Goal: Task Accomplishment & Management: Manage account settings

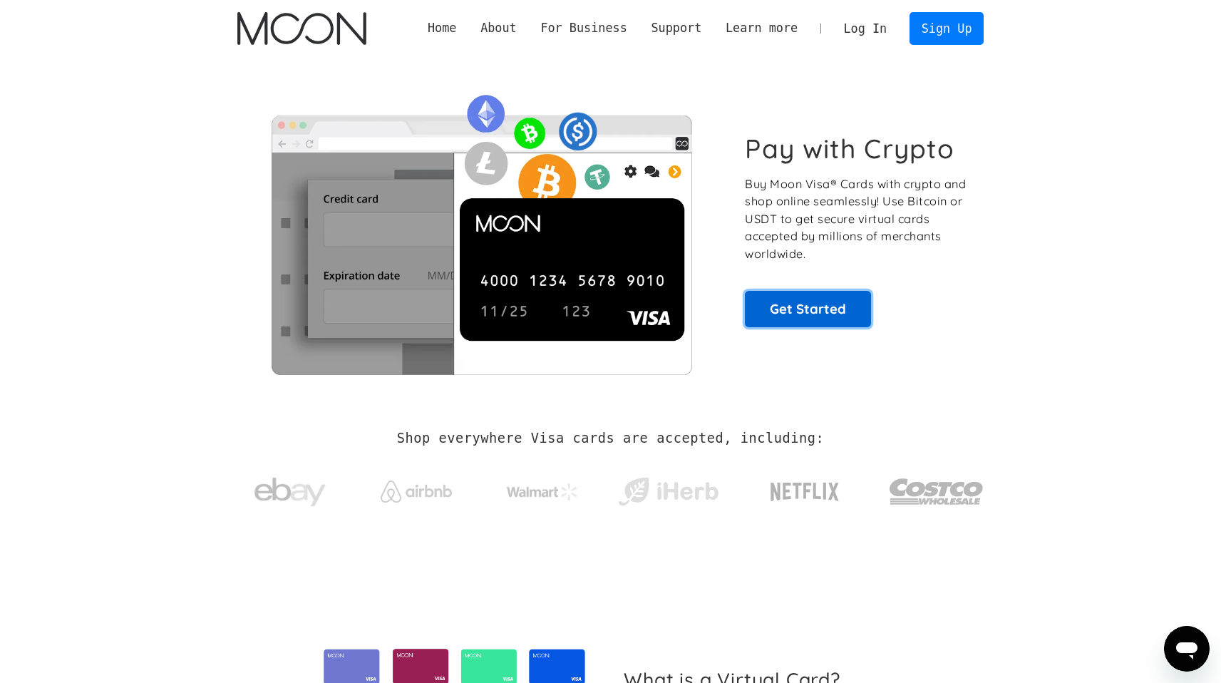
click at [854, 303] on link "Get Started" at bounding box center [808, 309] width 126 height 36
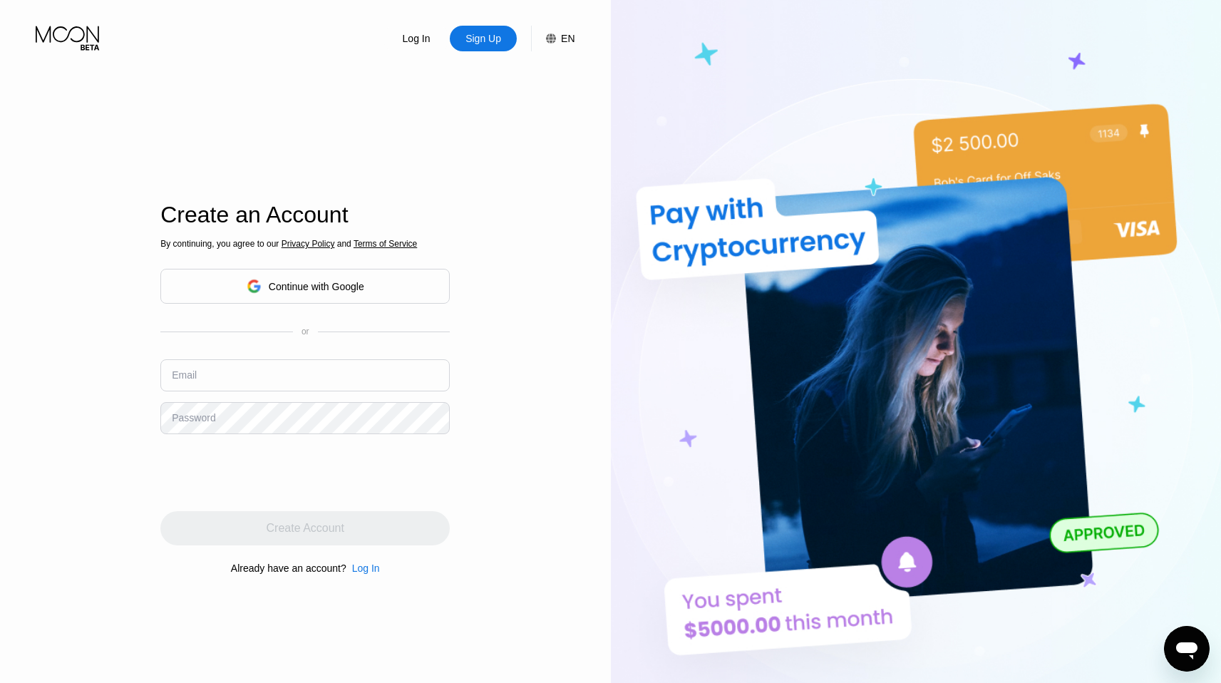
click at [321, 367] on input "text" at bounding box center [304, 375] width 289 height 32
type input "[EMAIL_ADDRESS][DOMAIN_NAME]"
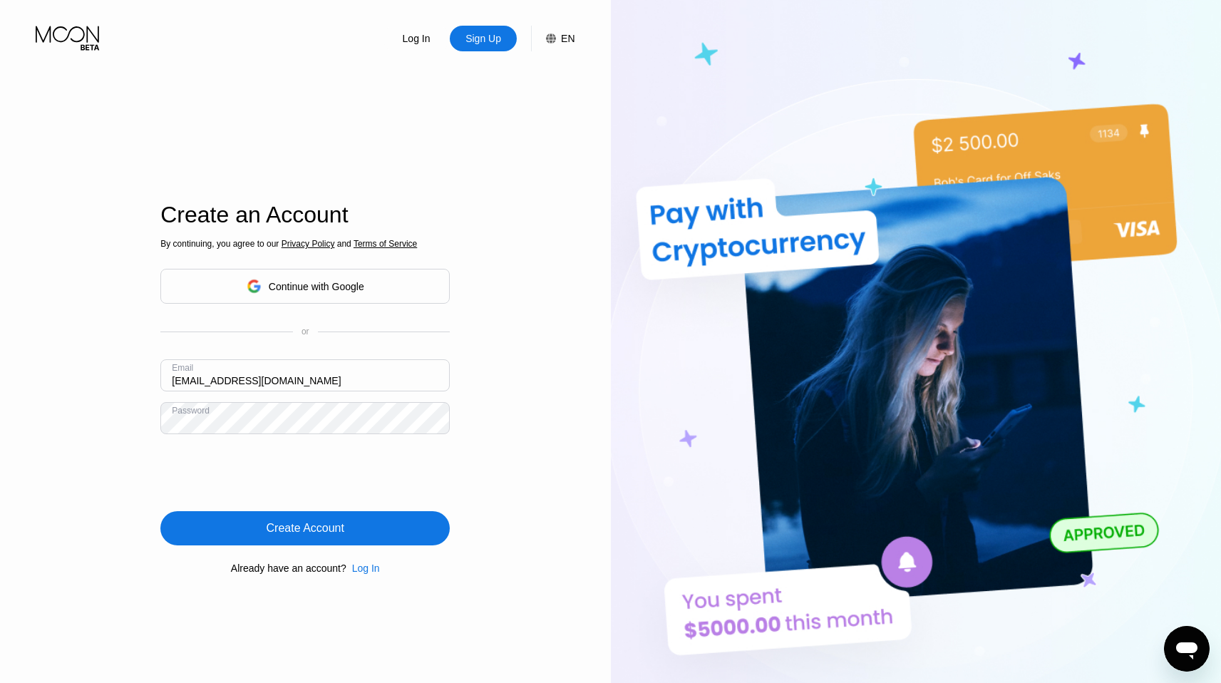
click at [299, 524] on div "Create Account" at bounding box center [306, 528] width 78 height 14
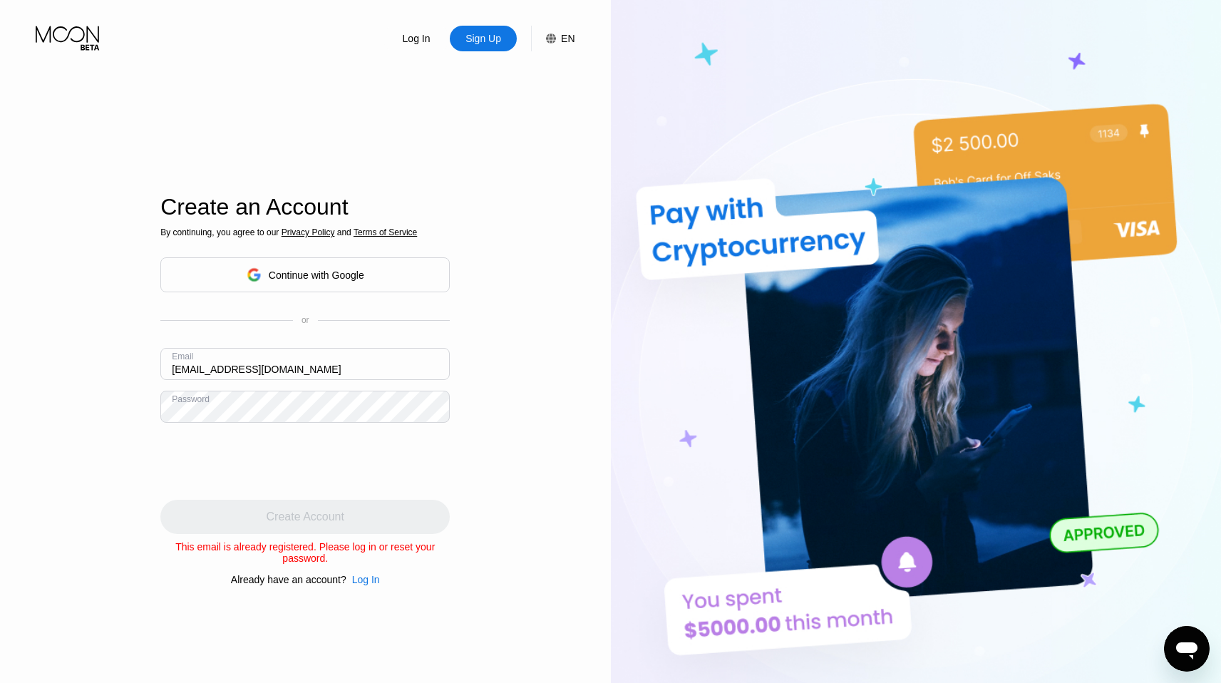
click at [367, 576] on div "By continuing, you agree to our Privacy Policy and Terms of Service Continue wi…" at bounding box center [304, 406] width 289 height 358
click at [366, 582] on div "Log In" at bounding box center [366, 579] width 28 height 11
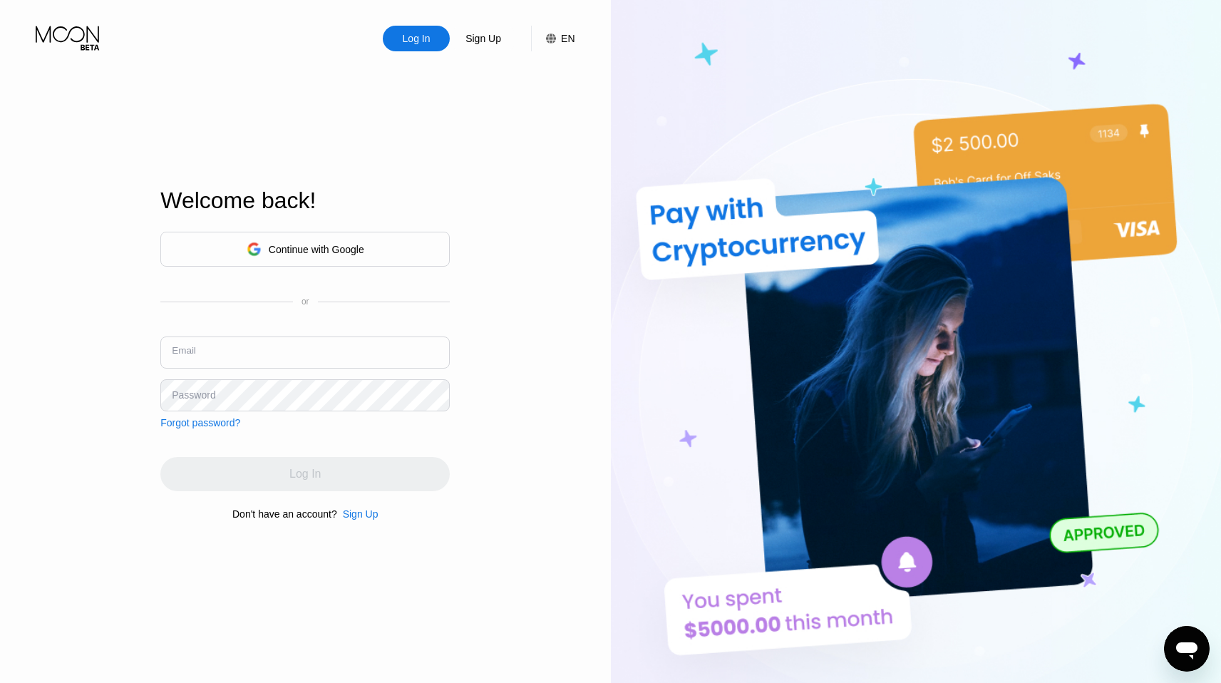
click at [281, 359] on input "text" at bounding box center [304, 352] width 289 height 32
click at [291, 344] on input "text" at bounding box center [304, 352] width 289 height 32
click at [341, 227] on div "Welcome back!" at bounding box center [304, 208] width 289 height 43
click at [309, 366] on input "text" at bounding box center [304, 352] width 289 height 32
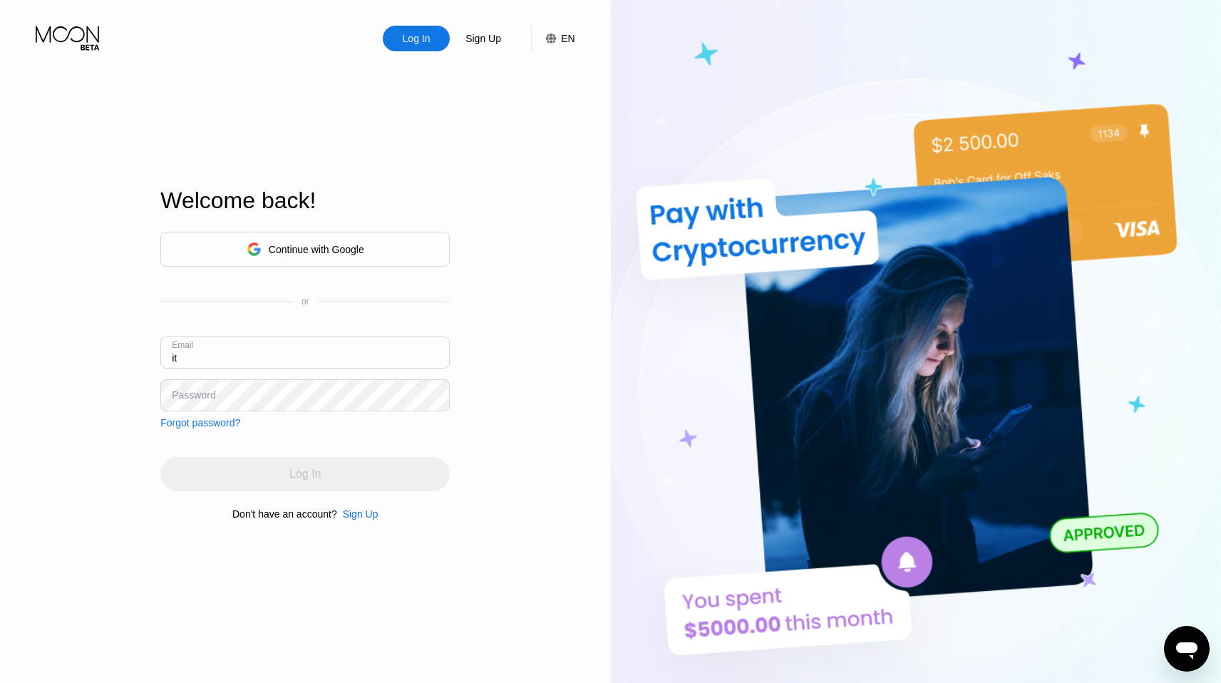
type input "i"
type input "[EMAIL_ADDRESS][DOMAIN_NAME]"
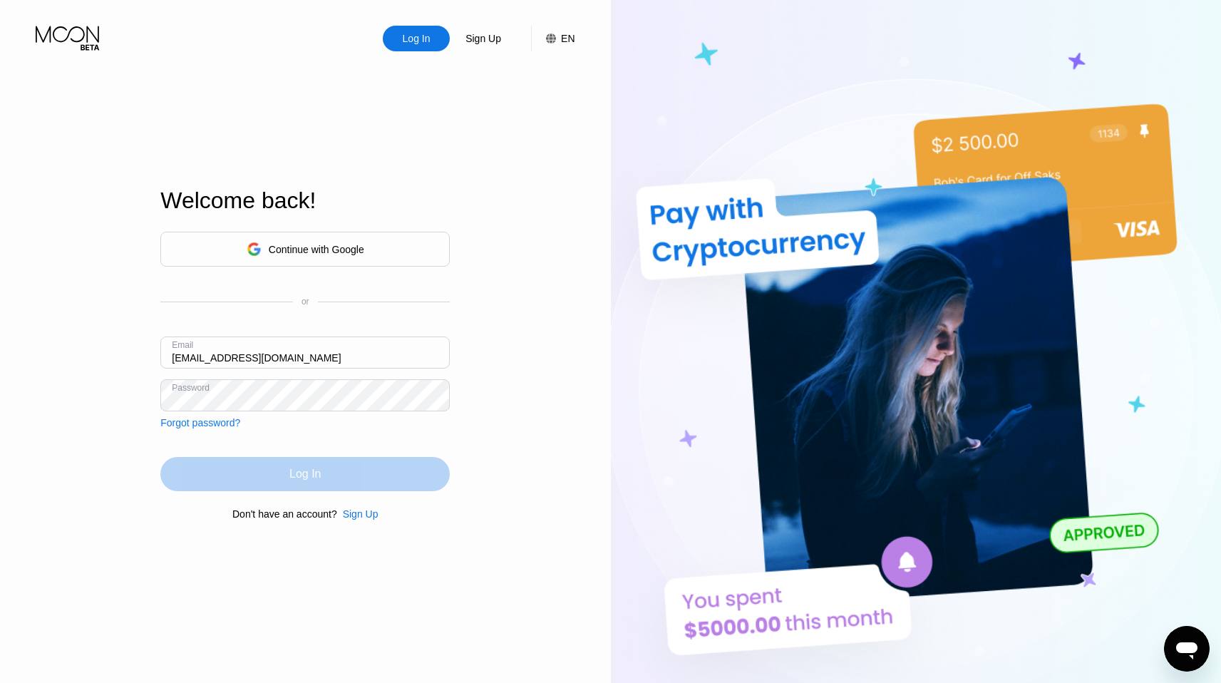
click at [349, 470] on div "Log In" at bounding box center [304, 474] width 289 height 34
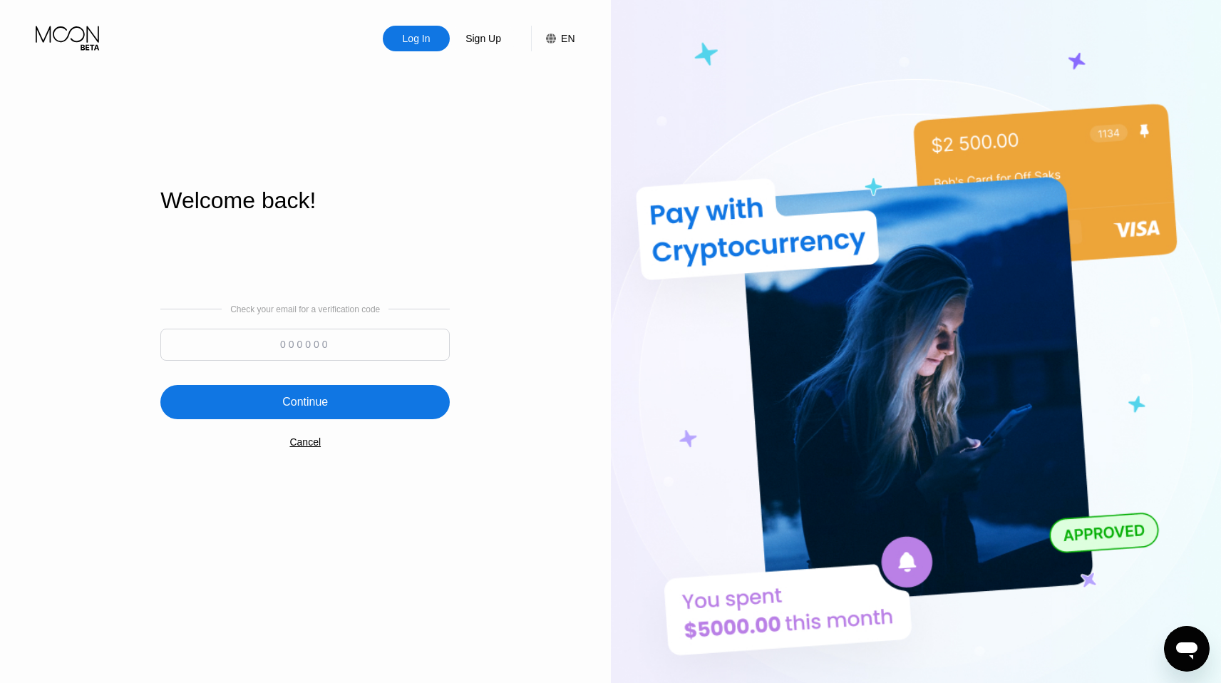
click at [362, 341] on input at bounding box center [304, 345] width 289 height 32
paste input "726812"
type input "726812"
click at [316, 400] on div "Continue" at bounding box center [305, 402] width 46 height 14
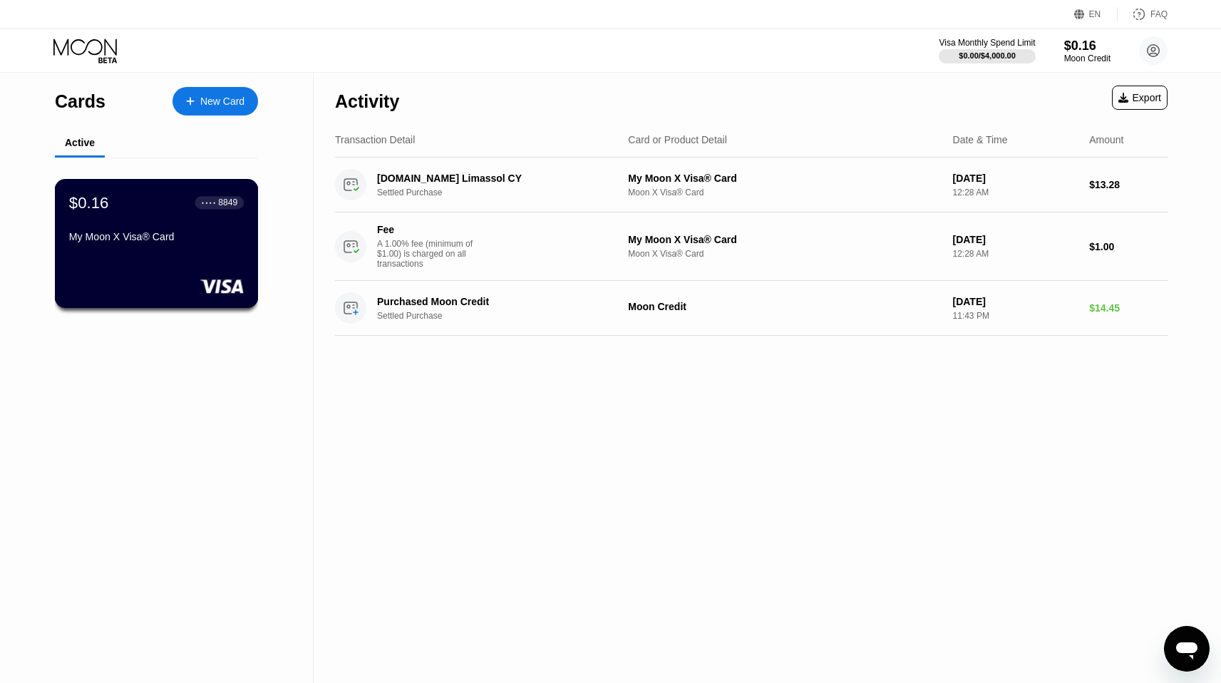
click at [207, 246] on div "My Moon X Visa® Card" at bounding box center [156, 239] width 175 height 17
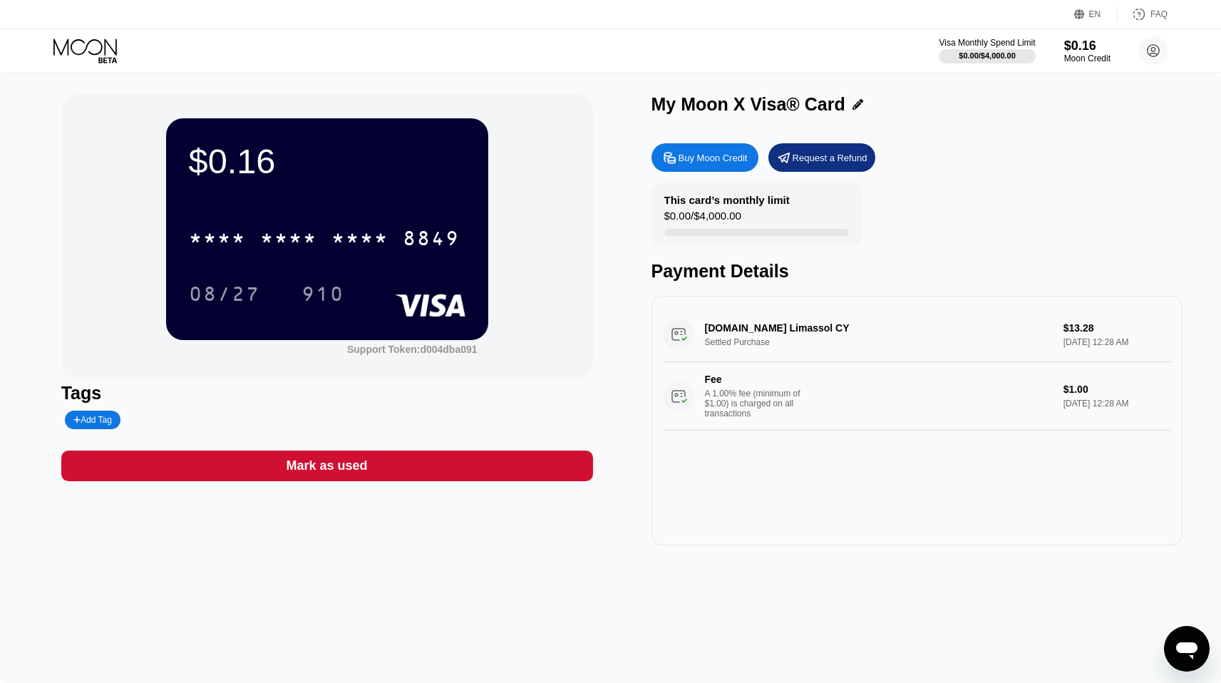
click at [670, 156] on icon at bounding box center [669, 157] width 15 height 15
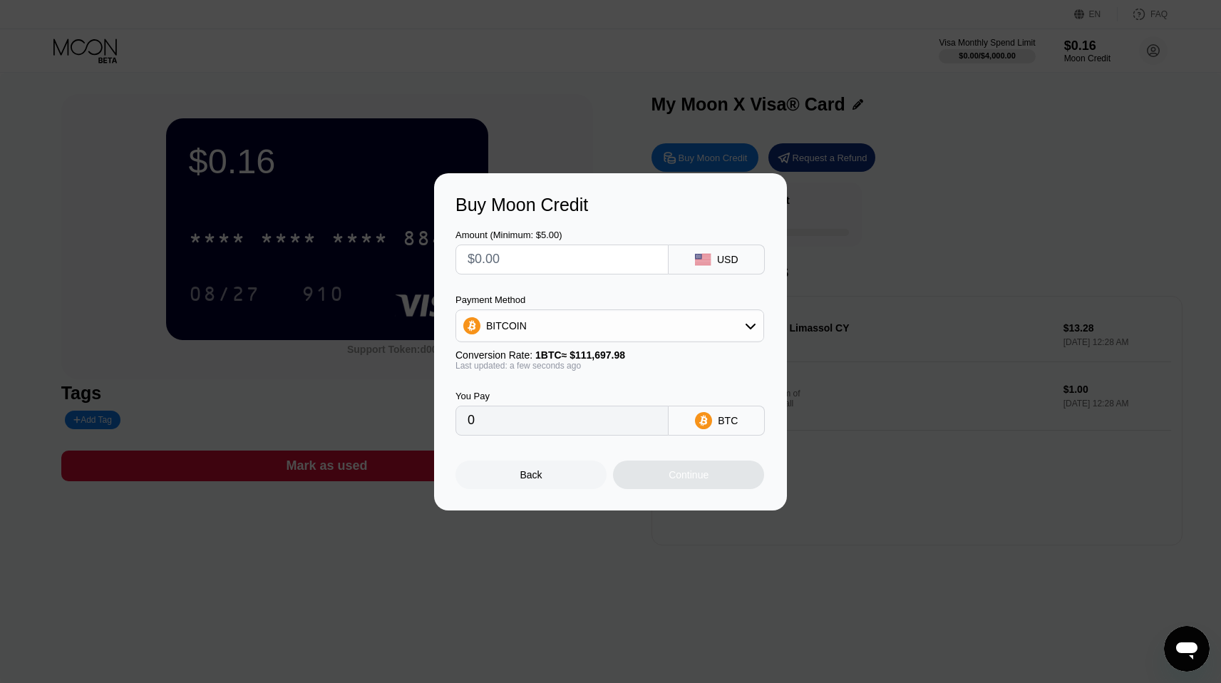
click at [609, 270] on input "text" at bounding box center [561, 259] width 189 height 29
click at [626, 346] on div "Payment Method BITCOIN Conversion Rate: 1 BTC ≈ $111,697.98 Last updated: a few…" at bounding box center [609, 332] width 309 height 76
click at [621, 331] on div "BITCOIN" at bounding box center [609, 325] width 307 height 29
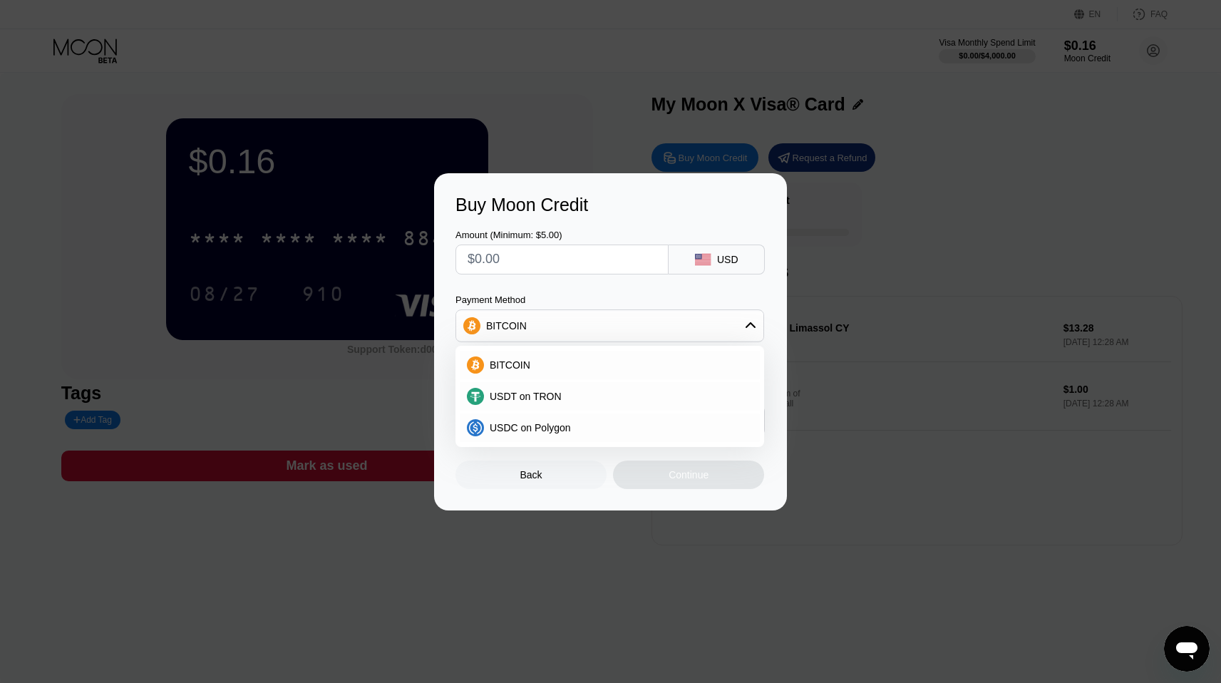
click at [550, 465] on div "Back" at bounding box center [530, 474] width 151 height 29
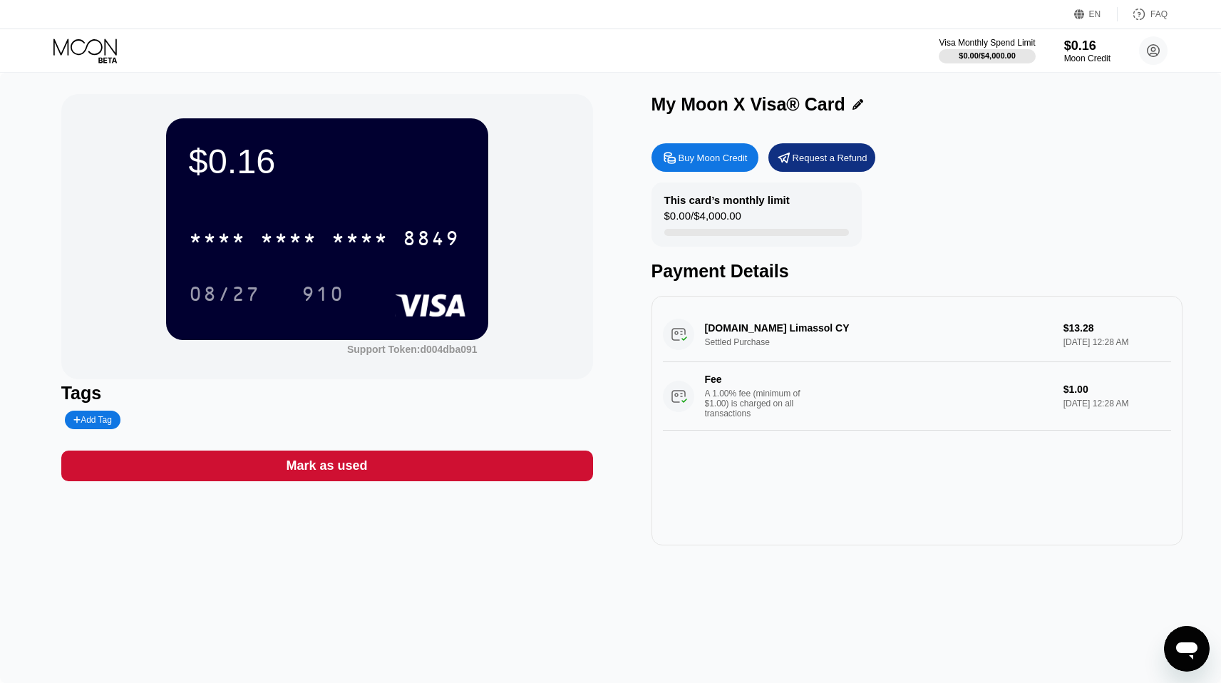
click at [712, 159] on div "Buy Moon Credit" at bounding box center [712, 158] width 69 height 12
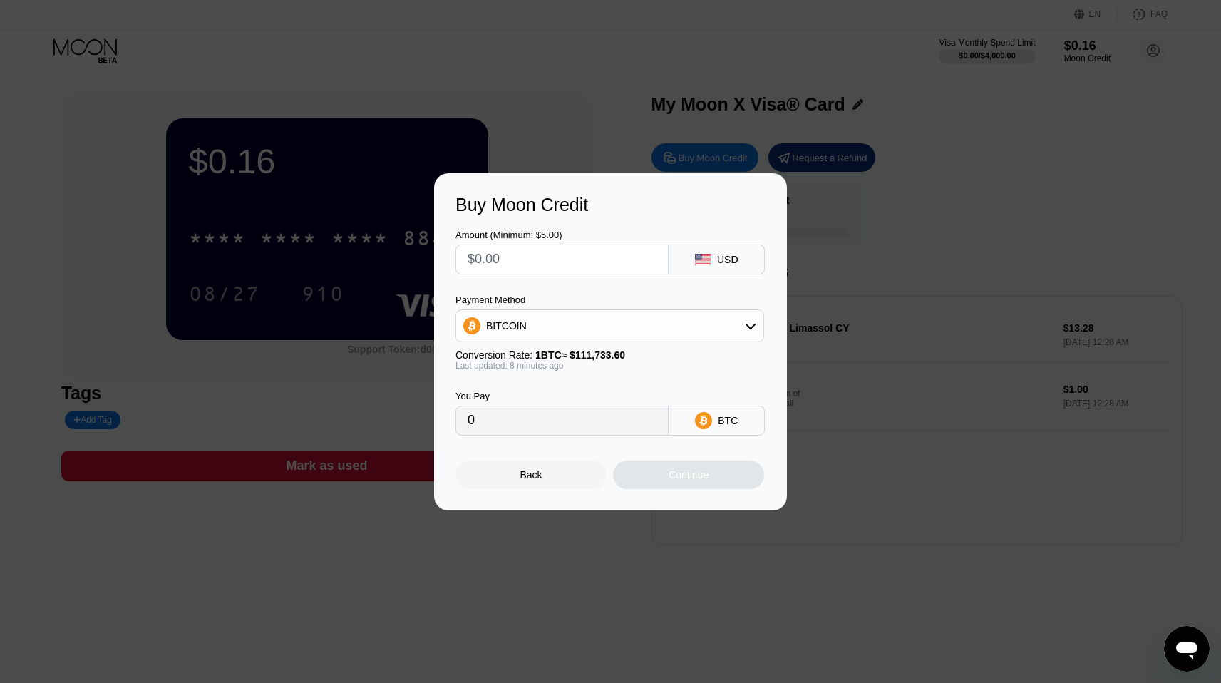
click at [676, 103] on div at bounding box center [615, 341] width 1231 height 683
click at [820, 138] on div at bounding box center [615, 341] width 1231 height 683
click at [777, 195] on div "Buy Moon Credit Amount (Minimum: $5.00) USD Payment Method BITCOIN Conversion R…" at bounding box center [610, 341] width 353 height 337
click at [553, 472] on div "Back" at bounding box center [530, 474] width 151 height 29
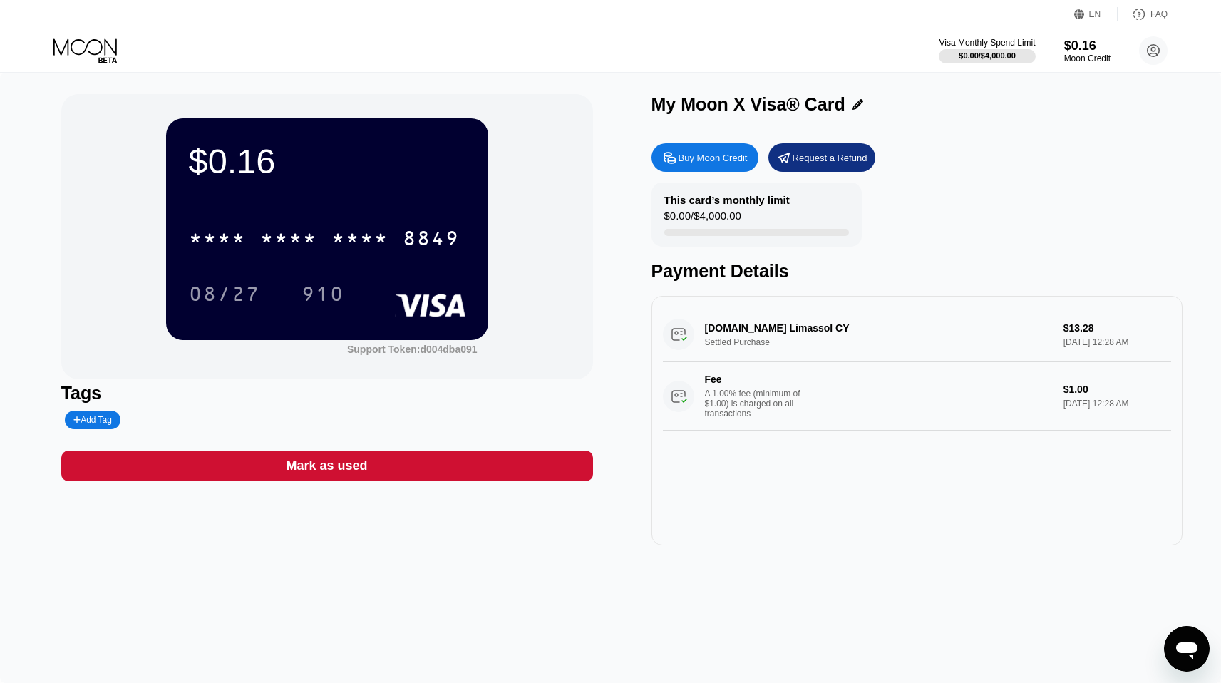
click at [715, 329] on div "[DOMAIN_NAME] Limassol CY Settled Purchase $13.28 [DATE] 12:28 AM Fee A 1.00% f…" at bounding box center [917, 368] width 509 height 123
drag, startPoint x: 704, startPoint y: 329, endPoint x: 777, endPoint y: 330, distance: 72.7
click at [776, 331] on div "[DOMAIN_NAME] Limassol CY Settled Purchase $13.28 [DATE] 12:28 AM Fee A 1.00% f…" at bounding box center [917, 368] width 509 height 123
